Goal: Task Accomplishment & Management: Manage account settings

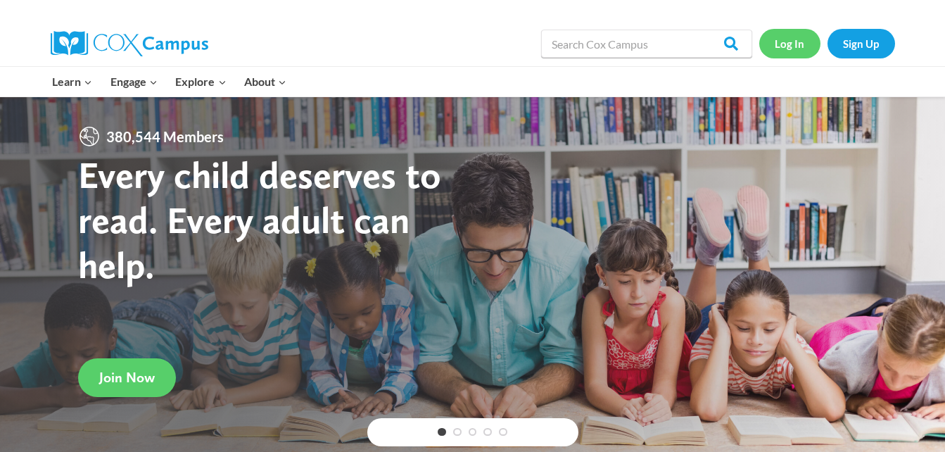
click at [793, 40] on link "Log In" at bounding box center [789, 43] width 61 height 29
click at [783, 36] on link "Log In" at bounding box center [789, 43] width 61 height 29
click at [782, 37] on link "Log In" at bounding box center [789, 43] width 61 height 29
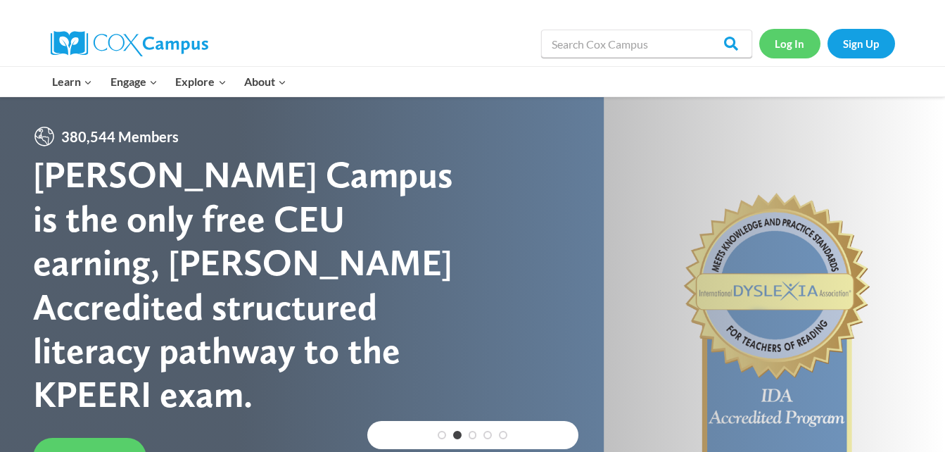
click at [786, 39] on link "Log In" at bounding box center [789, 43] width 61 height 29
